Goal: Information Seeking & Learning: Learn about a topic

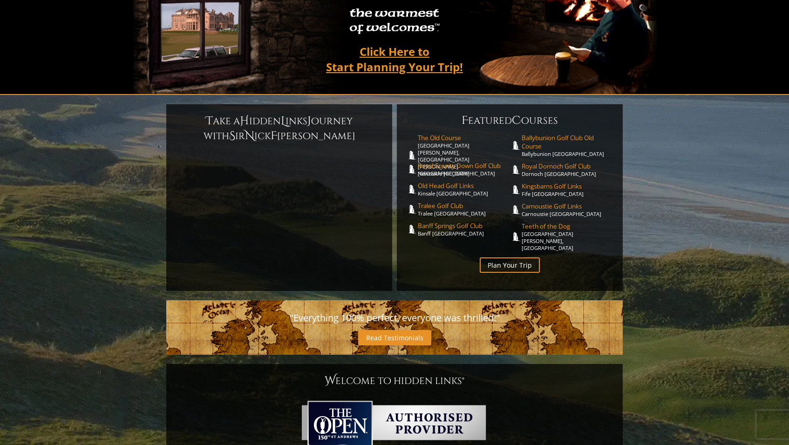
scroll to position [147, 0]
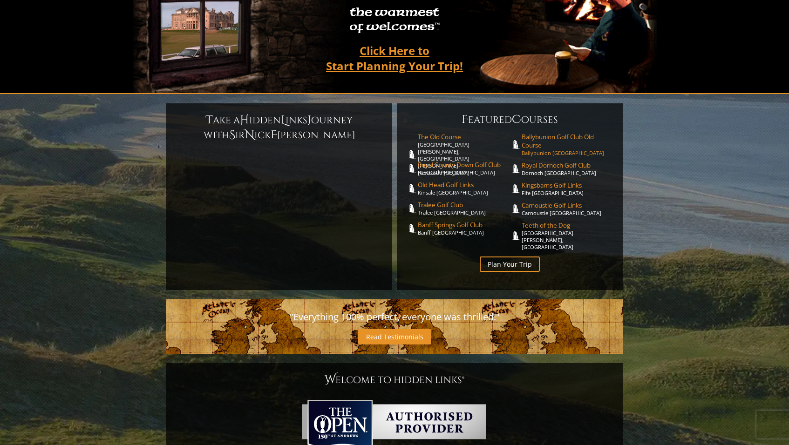
click at [540, 133] on span "Ballybunion Golf Club Old Course" at bounding box center [568, 141] width 92 height 17
click at [440, 181] on link "Old Head Golf Links Kinsale [GEOGRAPHIC_DATA]" at bounding box center [464, 188] width 92 height 15
click at [431, 201] on span "Tralee Golf Club" at bounding box center [464, 205] width 92 height 8
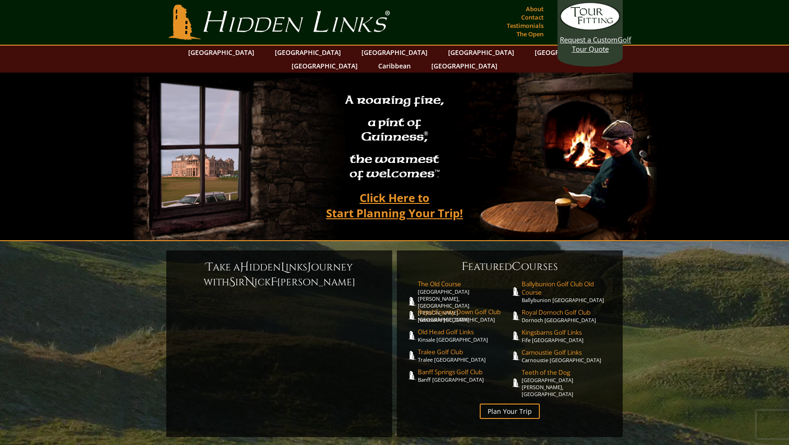
scroll to position [0, 0]
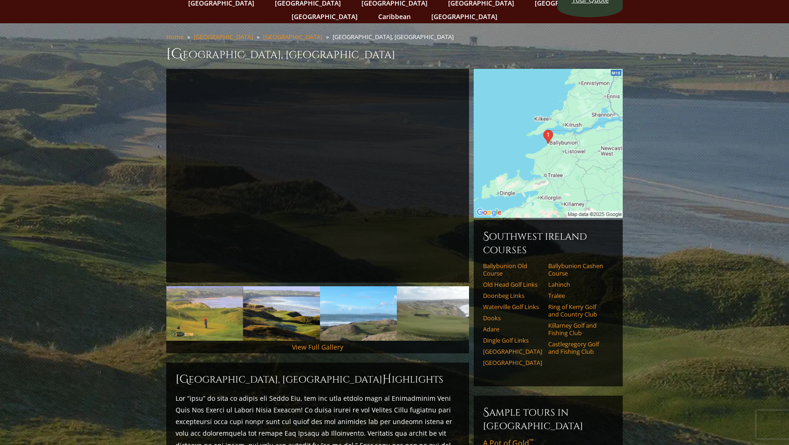
scroll to position [54, 0]
